Goal: Transaction & Acquisition: Subscribe to service/newsletter

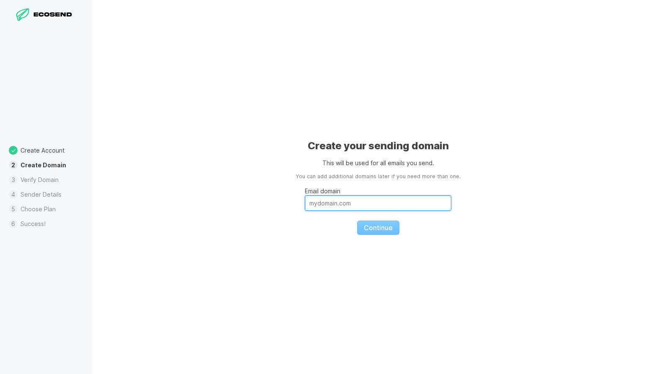
click at [331, 204] on input "Email domain" at bounding box center [378, 202] width 147 height 15
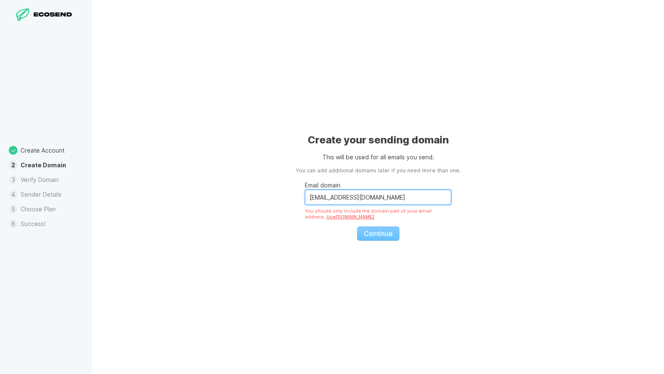
drag, startPoint x: 406, startPoint y: 199, endPoint x: 287, endPoint y: 196, distance: 119.0
click at [287, 196] on div "Create your sending domain This will be used for all emails you send. You can a…" at bounding box center [378, 187] width 572 height 374
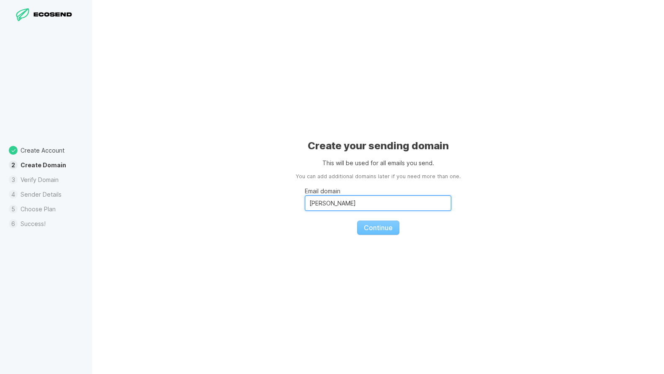
type input "j.barber@collectivearchitecture.co.uk"
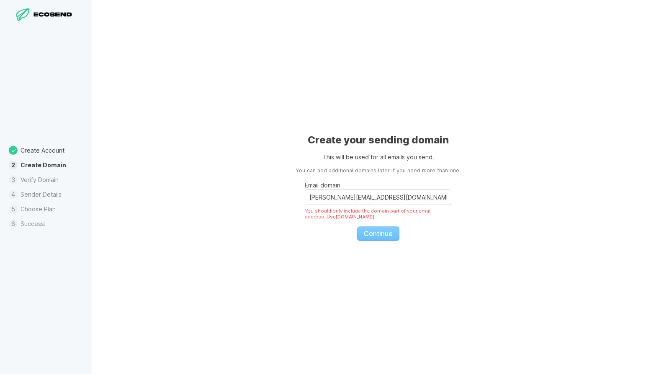
click at [369, 235] on fieldset "Email domain j.barber@collectivearchitecture.co.uk You should only include the …" at bounding box center [378, 208] width 147 height 66
click at [380, 232] on fieldset "Email domain j.barber@collectivearchitecture.co.uk You should only include the …" at bounding box center [378, 208] width 147 height 66
drag, startPoint x: 326, startPoint y: 190, endPoint x: 335, endPoint y: 192, distance: 9.0
click at [326, 190] on input "j.barber@collectivearchitecture.co.uk" at bounding box center [378, 196] width 147 height 15
drag, startPoint x: 331, startPoint y: 196, endPoint x: 276, endPoint y: 195, distance: 55.3
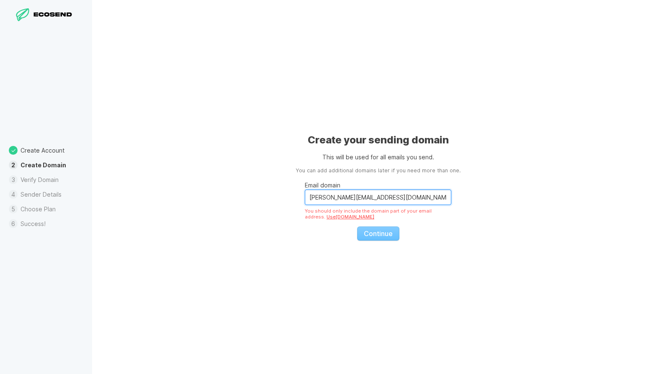
click at [276, 195] on div "Create your sending domain This will be used for all emails you send. You can a…" at bounding box center [378, 187] width 572 height 374
drag, startPoint x: 416, startPoint y: 201, endPoint x: 288, endPoint y: 197, distance: 128.6
click at [289, 197] on div "Create your sending domain This will be used for all emails you send. You can a…" at bounding box center [378, 187] width 572 height 374
click at [230, 163] on div "Create your sending domain This will be used for all emails you send. You can a…" at bounding box center [378, 187] width 572 height 374
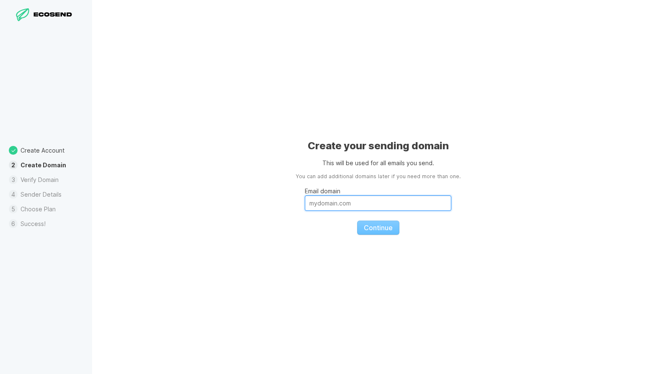
click at [345, 207] on input "Email domain" at bounding box center [378, 202] width 147 height 15
click at [377, 230] on span "Continue" at bounding box center [378, 227] width 29 height 8
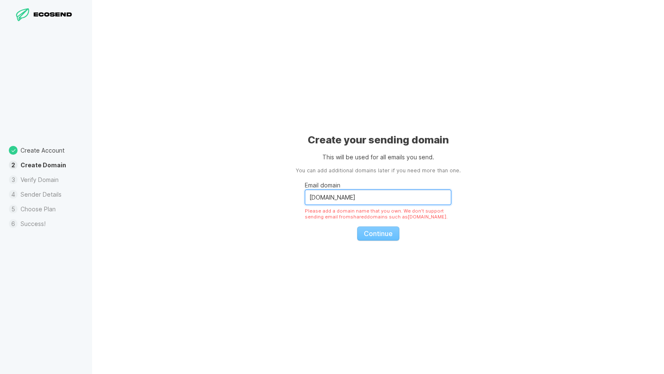
drag, startPoint x: 364, startPoint y: 191, endPoint x: 265, endPoint y: 198, distance: 99.9
click at [272, 195] on div "Create your sending domain This will be used for all emails you send. You can a…" at bounding box center [378, 187] width 572 height 374
click at [382, 238] on fieldset "Email domain [EMAIL_ADDRESS][DOMAIN_NAME] You should only include the domain pa…" at bounding box center [378, 208] width 147 height 66
click at [327, 216] on link "Use [DOMAIN_NAME]" at bounding box center [351, 217] width 48 height 6
type input "[DOMAIN_NAME]"
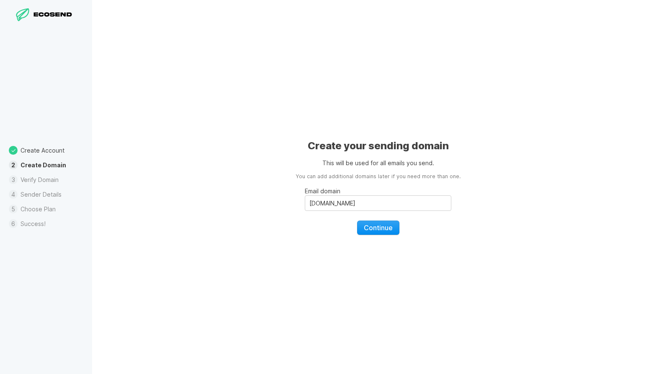
click at [379, 229] on span "Continue" at bounding box center [378, 227] width 29 height 8
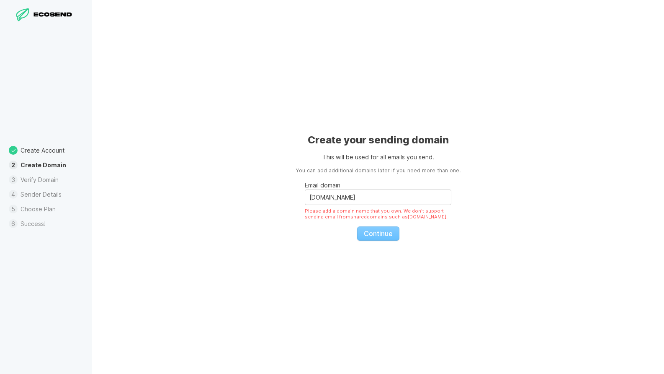
click at [377, 229] on fieldset "Email domain [DOMAIN_NAME] Please add a domain name that you own. We don't supp…" at bounding box center [378, 208] width 147 height 66
drag, startPoint x: 344, startPoint y: 199, endPoint x: 299, endPoint y: 195, distance: 45.4
click at [299, 195] on div "Create your sending domain This will be used for all emails you send. You can a…" at bounding box center [378, 187] width 572 height 374
click at [354, 100] on div "Create your sending domain This will be used for all emails you send. You can a…" at bounding box center [378, 187] width 572 height 374
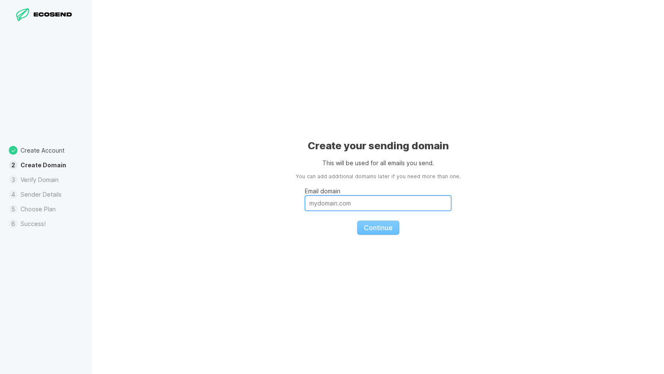
click at [327, 201] on input "Email domain" at bounding box center [378, 202] width 147 height 15
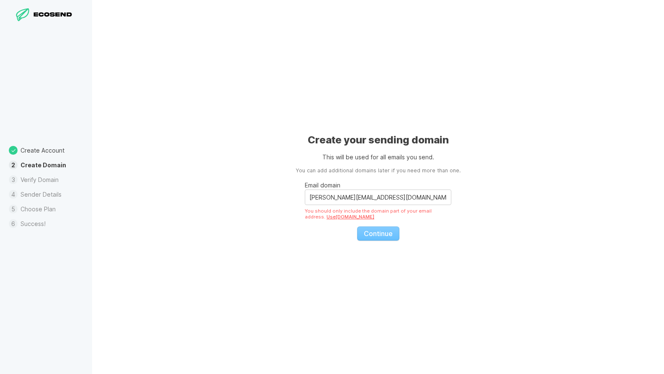
click at [349, 216] on link "Use collectivearchitecture.co.uk" at bounding box center [351, 217] width 48 height 6
type input "collectivearchitecture.co.uk"
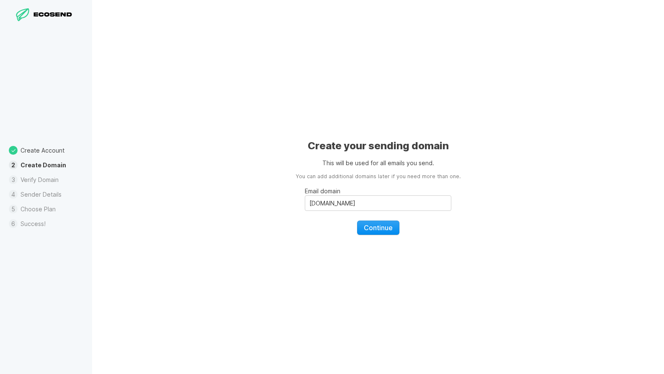
click at [387, 229] on span "Continue" at bounding box center [378, 227] width 29 height 8
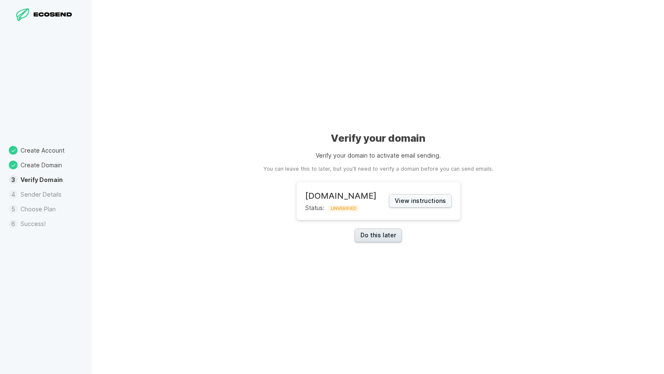
click at [376, 235] on link "Do this later" at bounding box center [378, 235] width 47 height 14
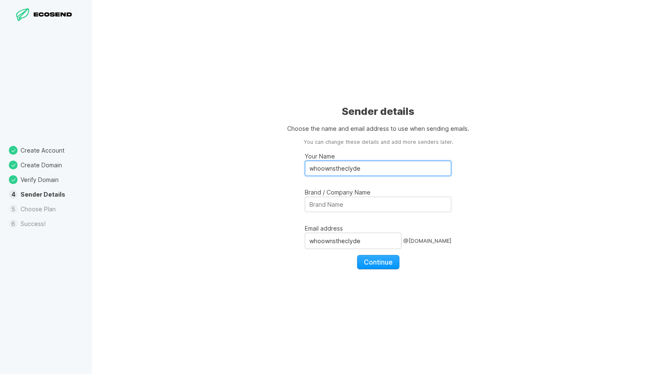
drag, startPoint x: 371, startPoint y: 171, endPoint x: 294, endPoint y: 169, distance: 77.5
click at [294, 169] on div "Sender details Choose the name and email address to use when sending emails. Yo…" at bounding box center [378, 187] width 572 height 374
type input "T"
type input "Jude Barber"
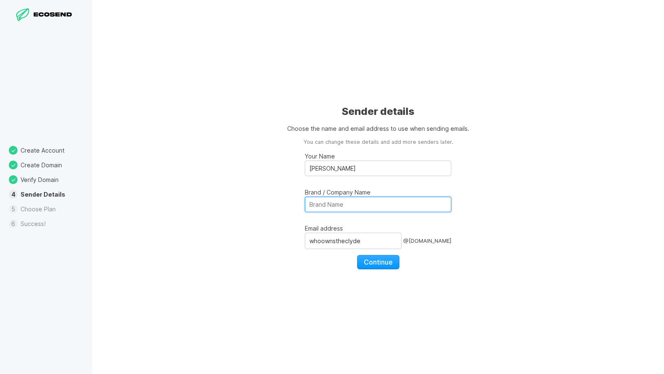
click at [323, 201] on input "Brand / Company Name" at bounding box center [378, 203] width 147 height 15
type input "W"
type input "The Empire Cafe"
click at [264, 208] on div "Sender details Choose the name and email address to use when sending emails. Yo…" at bounding box center [378, 187] width 572 height 374
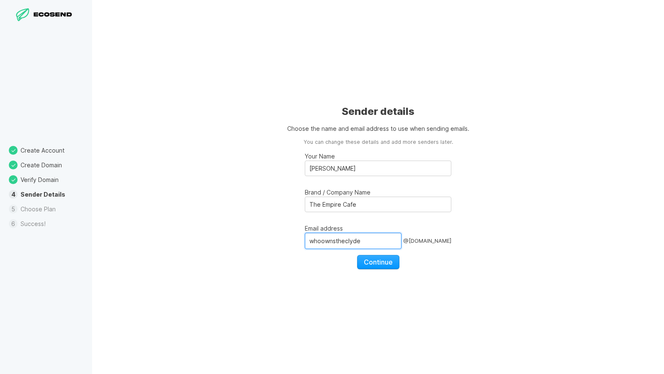
drag, startPoint x: 363, startPoint y: 240, endPoint x: 298, endPoint y: 242, distance: 64.9
click at [298, 242] on div "Sender details Choose the name and email address to use when sending emails. Yo…" at bounding box center [378, 187] width 572 height 374
type input "theempirecafe"
click at [387, 263] on span "Continue" at bounding box center [378, 262] width 29 height 8
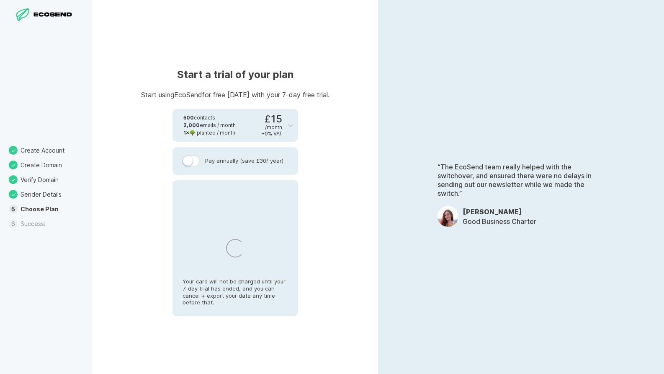
select select "GB"
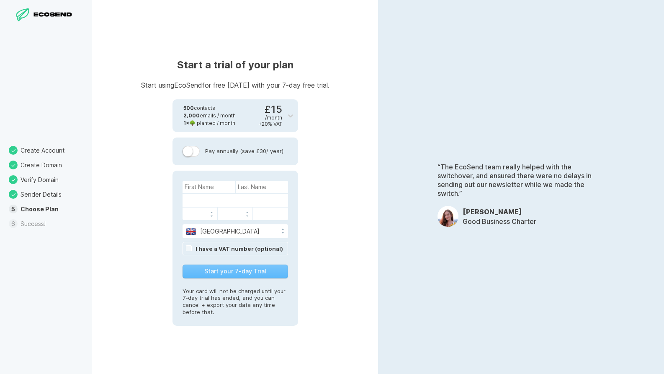
click at [216, 275] on div "Start your 7-day Trial" at bounding box center [236, 271] width 106 height 14
click at [219, 271] on div "Start your 7-day Trial" at bounding box center [236, 271] width 106 height 14
click at [188, 149] on label at bounding box center [192, 151] width 18 height 11
click at [0, 0] on input "Pay annually (save £30 / year)" at bounding box center [0, 0] width 0 height 0
click at [194, 152] on label at bounding box center [192, 151] width 18 height 11
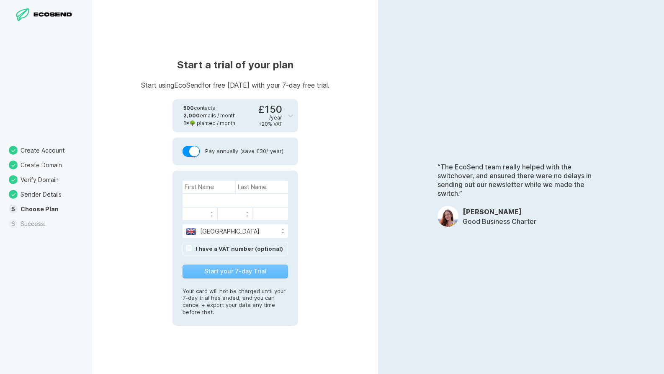
click at [0, 0] on input "Pay annually (save £30 / year)" at bounding box center [0, 0] width 0 height 0
click at [199, 189] on input at bounding box center [209, 186] width 52 height 13
type input "Jude"
type input "Barber"
click at [401, 46] on div "“The EcoSend team really helped with the switchover, and ensured there were no …" at bounding box center [521, 187] width 286 height 374
